Goal: Find specific page/section: Find specific page/section

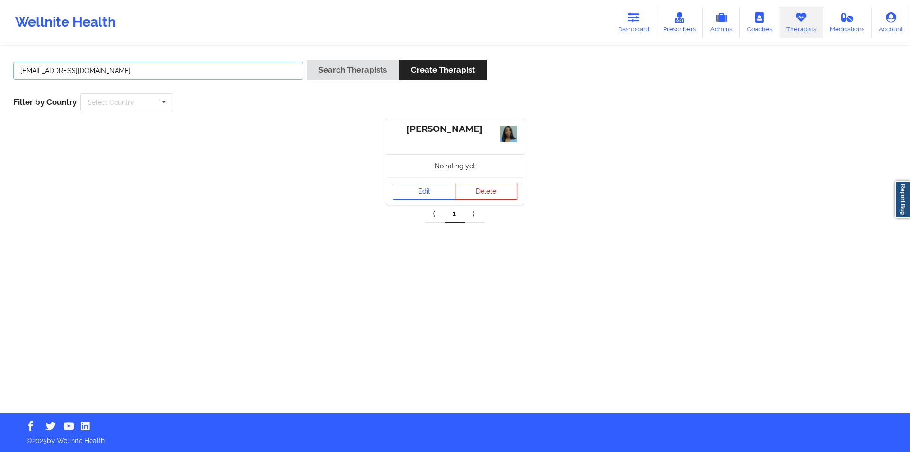
click at [192, 74] on input "[EMAIL_ADDRESS][DOMAIN_NAME]" at bounding box center [158, 71] width 290 height 18
paste input "[PERSON_NAME]"
type input "[PERSON_NAME]"
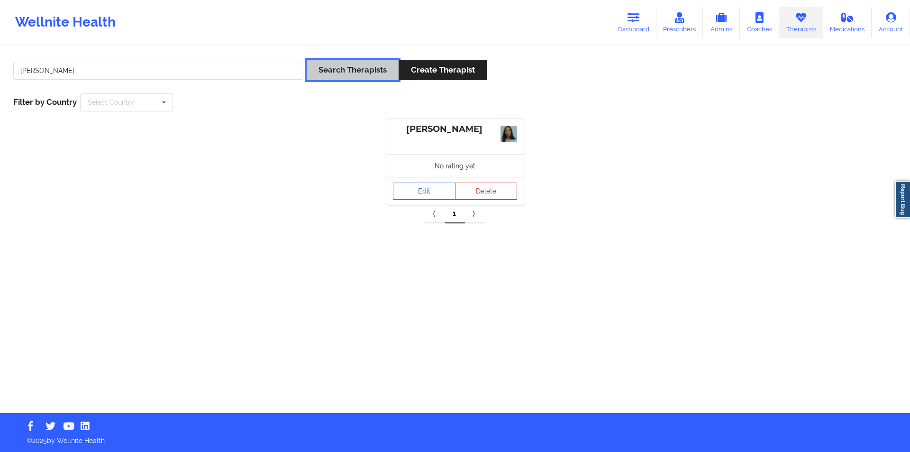
click at [358, 70] on button "Search Therapists" at bounding box center [353, 70] width 92 height 20
click at [490, 189] on button "Delete" at bounding box center [486, 193] width 63 height 17
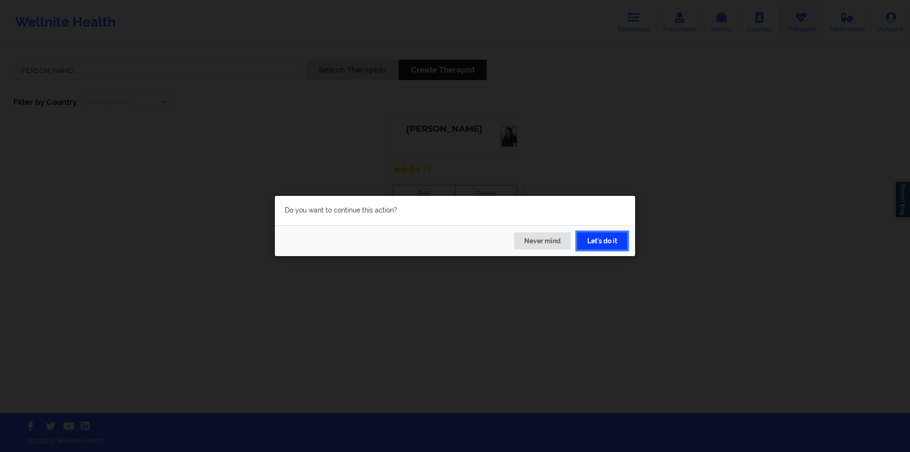
click at [607, 241] on button "Let's do it" at bounding box center [602, 240] width 50 height 17
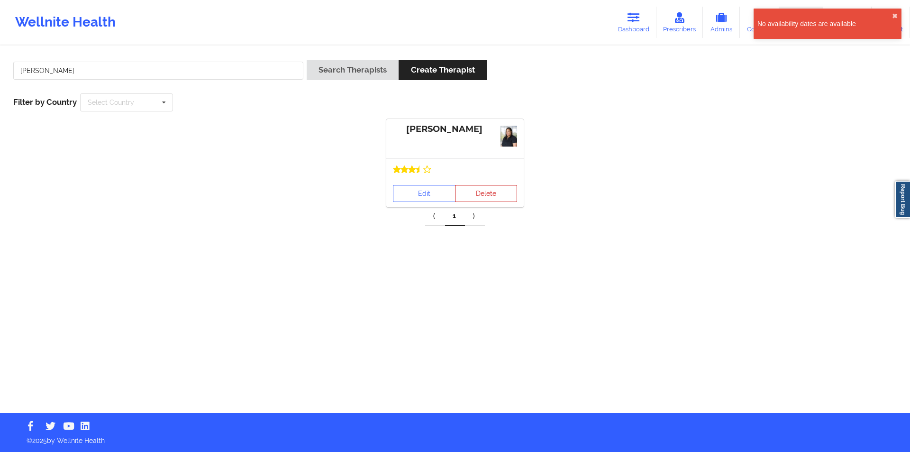
click at [485, 190] on button "Delete" at bounding box center [486, 193] width 63 height 17
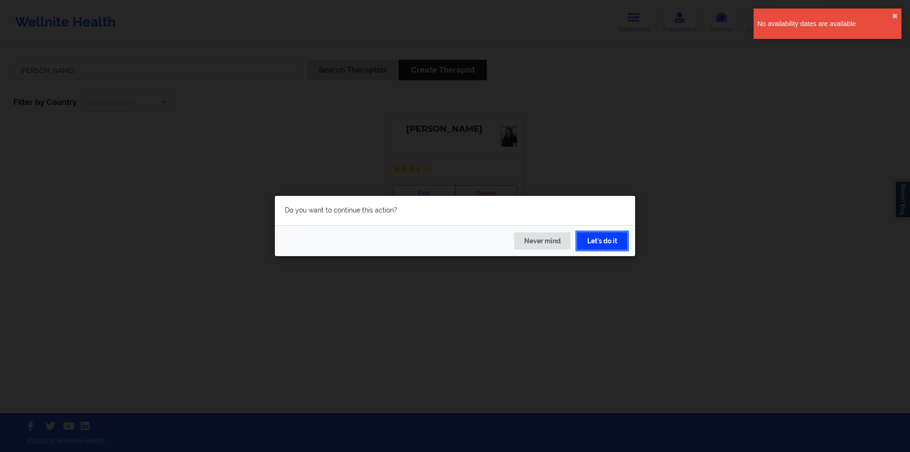
click at [603, 236] on button "Let's do it" at bounding box center [602, 240] width 50 height 17
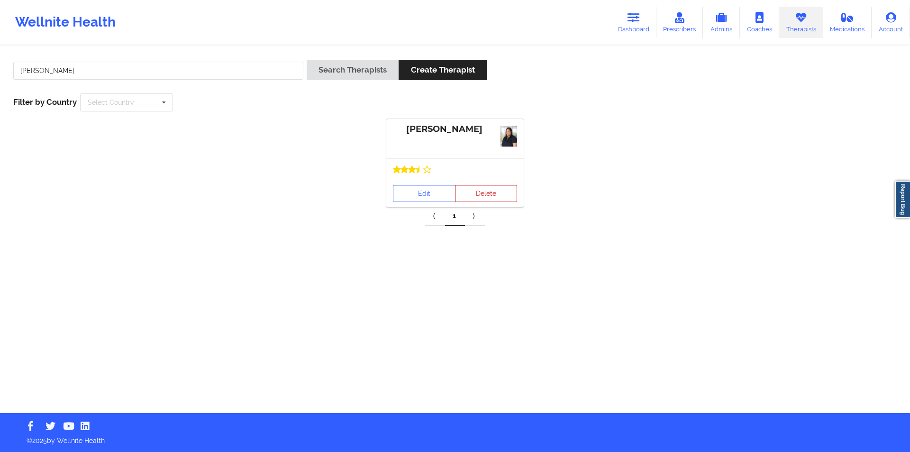
click at [480, 194] on button "Delete" at bounding box center [486, 193] width 63 height 17
